Goal: Information Seeking & Learning: Understand process/instructions

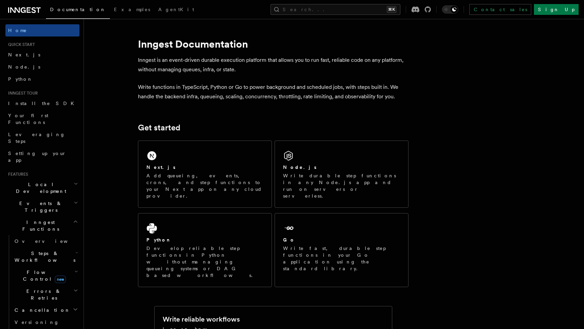
click at [43, 200] on span "Events & Triggers" at bounding box center [39, 207] width 68 height 14
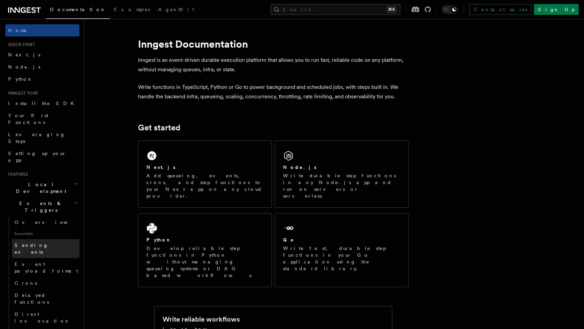
click at [38, 243] on span "Sending events" at bounding box center [32, 249] width 34 height 12
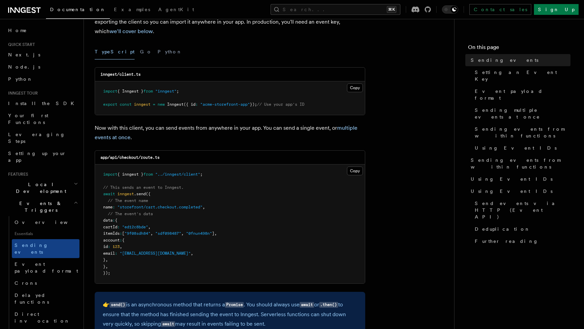
scroll to position [74, 0]
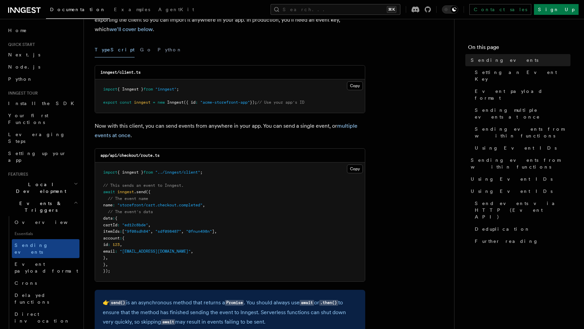
click at [61, 198] on h2 "Events & Triggers" at bounding box center [42, 207] width 74 height 19
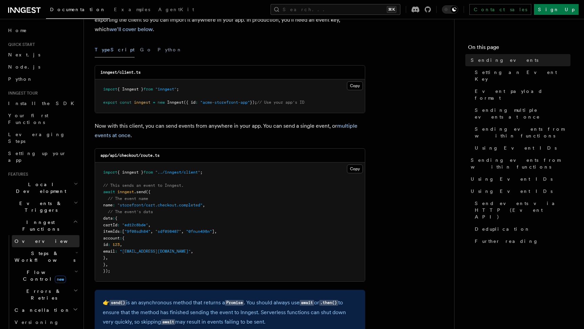
click at [33, 239] on span "Overview" at bounding box center [50, 241] width 70 height 5
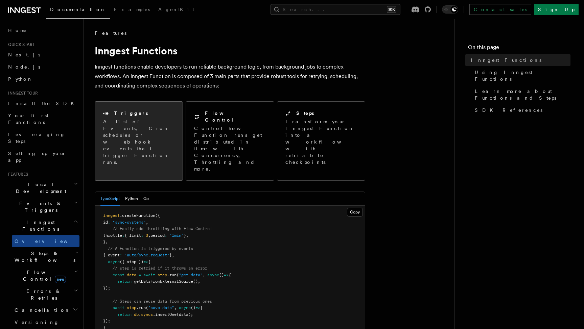
click at [147, 139] on div "Triggers A list of Events, Cron schedules or webhook events that trigger Functi…" at bounding box center [139, 138] width 88 height 72
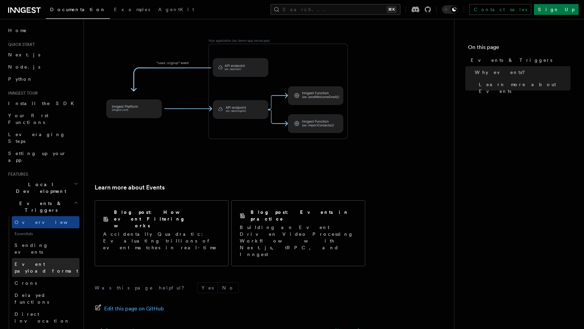
scroll to position [387, 0]
click at [46, 198] on h2 "Events & Triggers" at bounding box center [42, 207] width 74 height 19
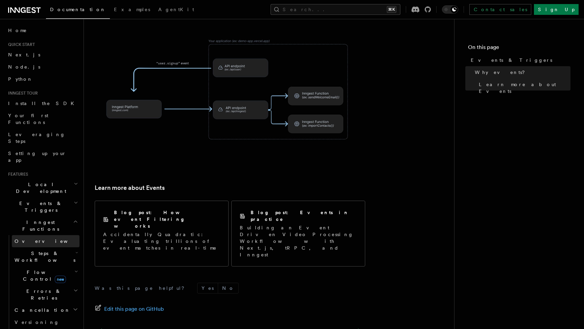
click at [28, 239] on span "Overview" at bounding box center [50, 241] width 70 height 5
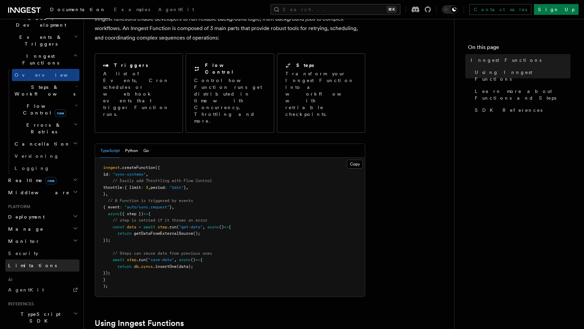
scroll to position [209, 0]
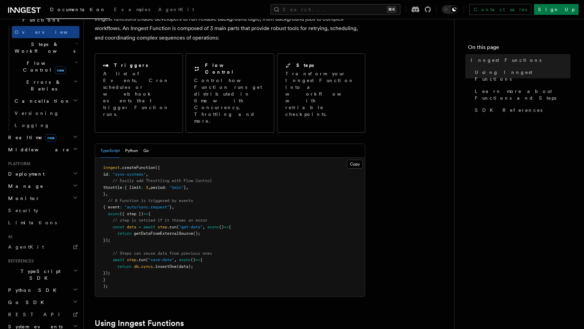
click at [33, 268] on span "TypeScript SDK" at bounding box center [39, 275] width 68 height 14
click at [38, 318] on span "Create a function" at bounding box center [47, 325] width 65 height 14
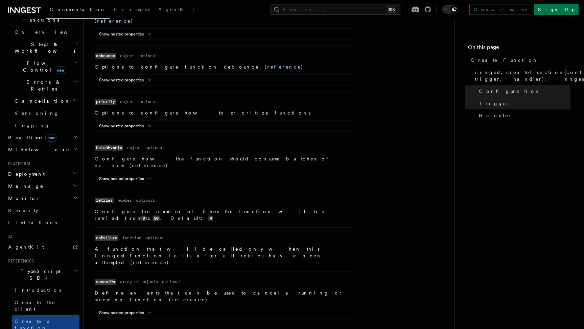
scroll to position [586, 0]
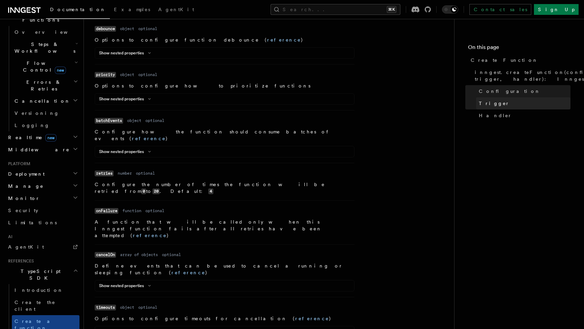
click at [488, 103] on span "Trigger" at bounding box center [494, 103] width 31 height 7
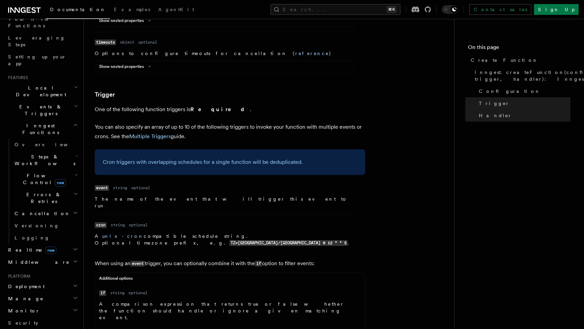
scroll to position [91, 0]
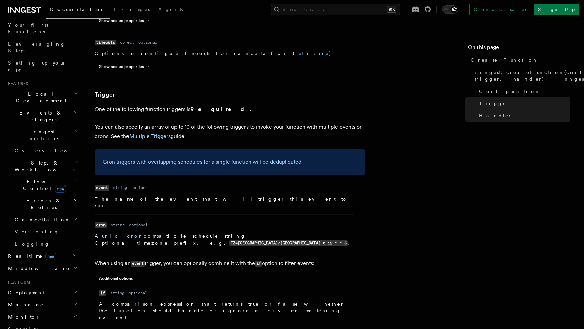
click at [43, 110] on span "Events & Triggers" at bounding box center [39, 117] width 68 height 14
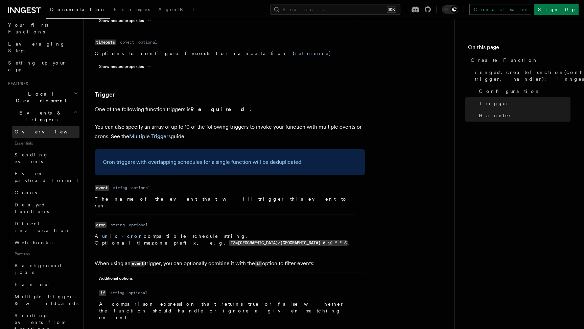
click at [32, 129] on span "Overview" at bounding box center [50, 131] width 70 height 5
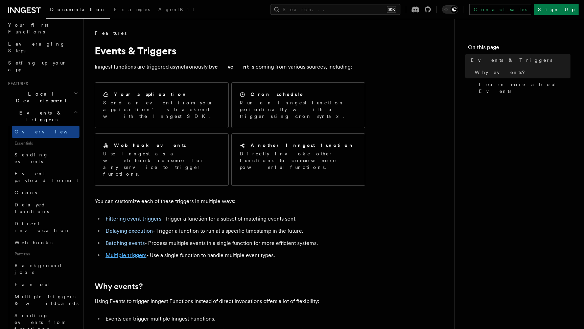
click at [131, 252] on link "Multiple triggers" at bounding box center [126, 255] width 41 height 6
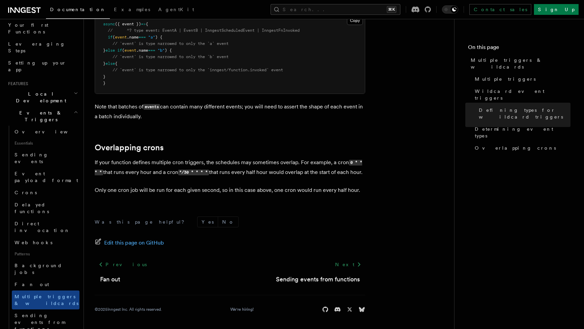
scroll to position [738, 0]
